Goal: Use online tool/utility: Utilize a website feature to perform a specific function

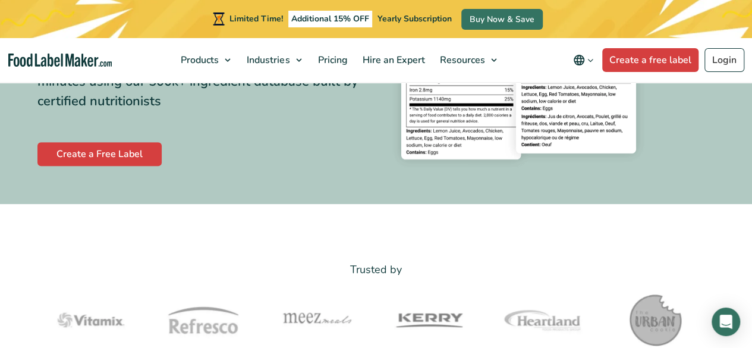
scroll to position [119, 0]
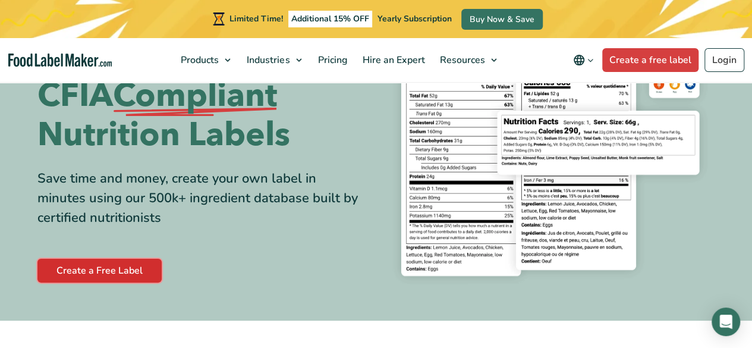
click at [123, 271] on link "Create a Free Label" at bounding box center [99, 271] width 124 height 24
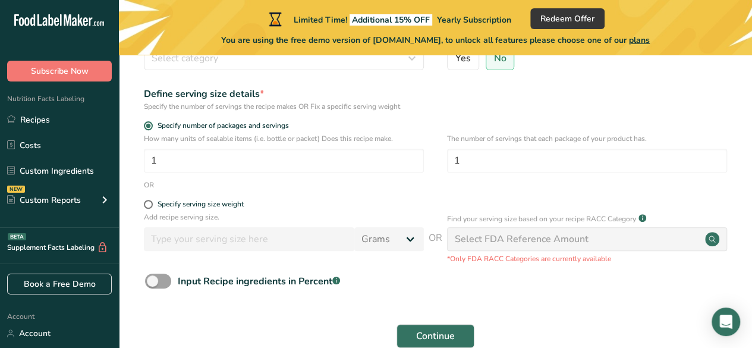
scroll to position [216, 0]
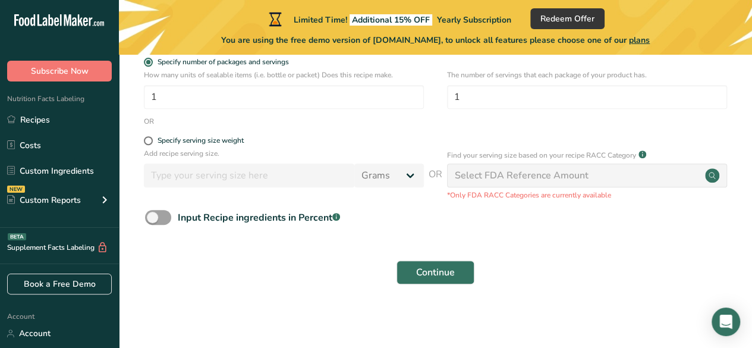
click at [680, 180] on div "Select FDA Reference Amount" at bounding box center [587, 176] width 280 height 24
